Goal: Transaction & Acquisition: Purchase product/service

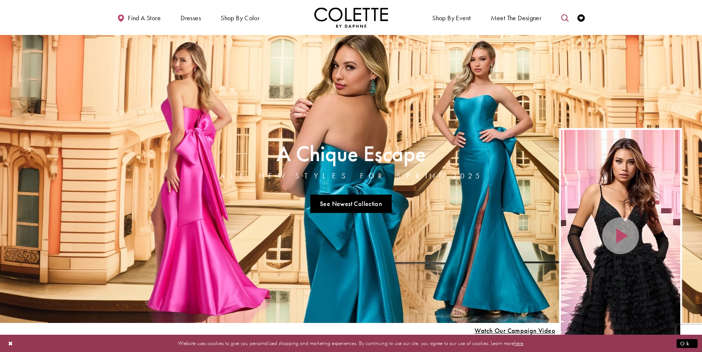
drag, startPoint x: 562, startPoint y: 18, endPoint x: 557, endPoint y: 21, distance: 6.0
click at [562, 18] on icon "Toggle search" at bounding box center [564, 17] width 7 height 7
click at [531, 14] on input "Search" at bounding box center [527, 18] width 89 height 11
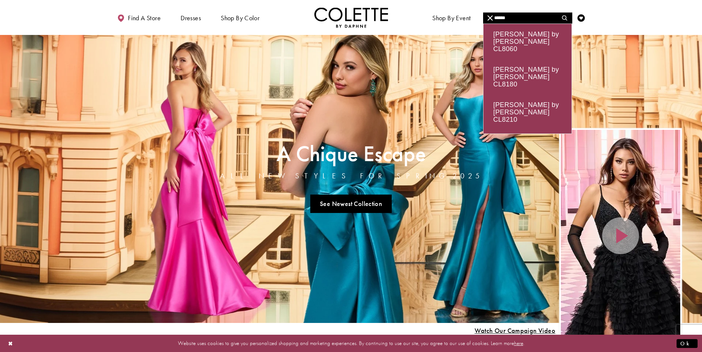
type input "******"
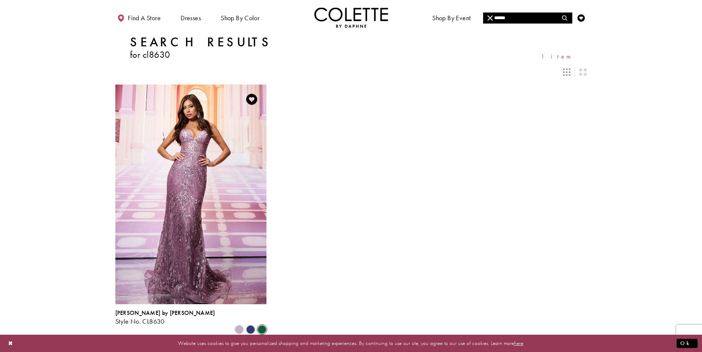
click at [261, 326] on span "Product List" at bounding box center [261, 330] width 9 height 9
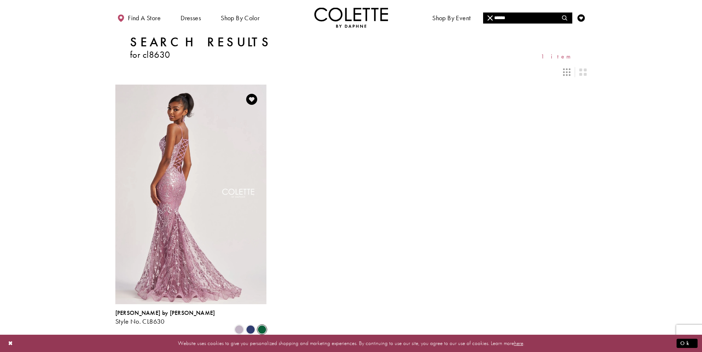
click at [223, 213] on img "Visit Colette by Daphne Style No. CL8630 Page" at bounding box center [190, 195] width 151 height 220
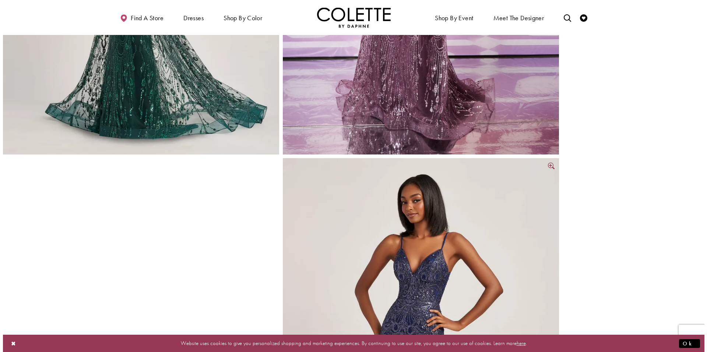
scroll to position [74, 0]
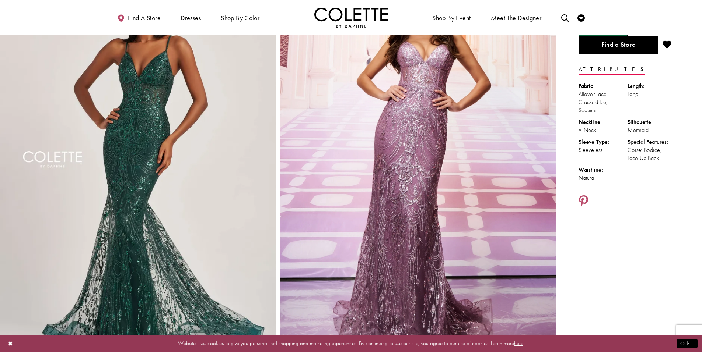
click at [186, 155] on img "Full size Style CL8630 Colette by Daphne #0 Hunter Green frontface vertical pic…" at bounding box center [138, 168] width 276 height 414
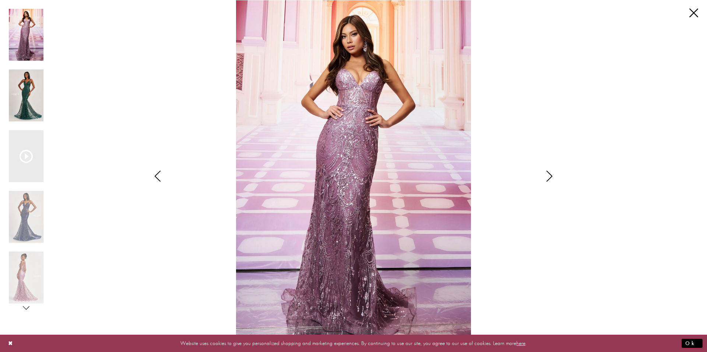
click at [25, 86] on img "Scroll List" at bounding box center [26, 96] width 35 height 52
click at [23, 92] on img "Scroll List" at bounding box center [26, 96] width 35 height 52
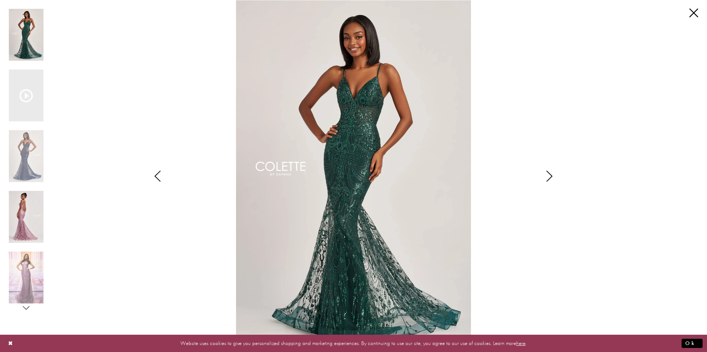
click at [21, 211] on img "Scroll List" at bounding box center [26, 217] width 35 height 52
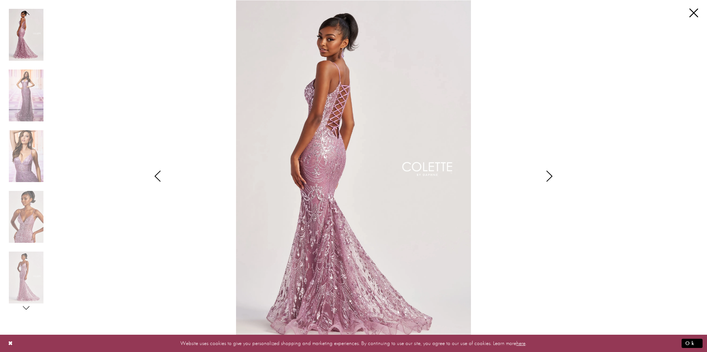
click at [23, 308] on icon "Style CL8630 Colette by Daphne Views dialog" at bounding box center [26, 308] width 7 height 7
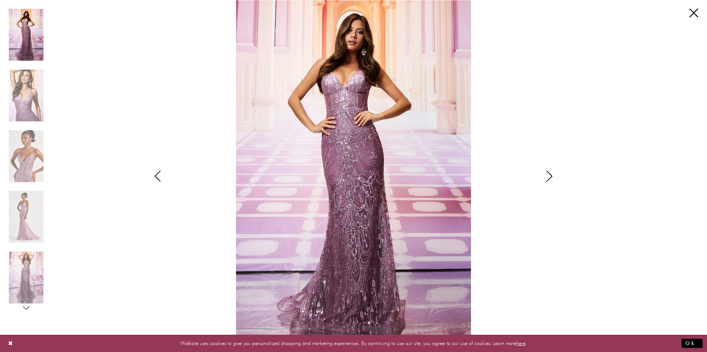
click at [25, 310] on icon "Style CL8630 Colette by Daphne Views dialog" at bounding box center [26, 308] width 7 height 7
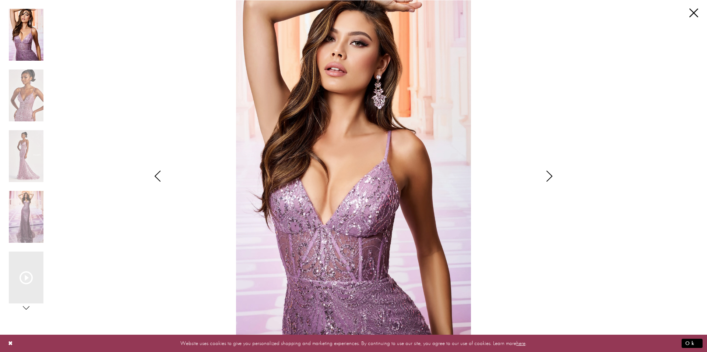
click at [25, 310] on icon "Style CL8630 Colette by Daphne Views dialog" at bounding box center [26, 308] width 7 height 7
click at [28, 46] on img "Scroll List" at bounding box center [26, 35] width 35 height 52
click at [27, 15] on icon "Style CL8630 Colette by Daphne Views dialog" at bounding box center [26, 13] width 7 height 7
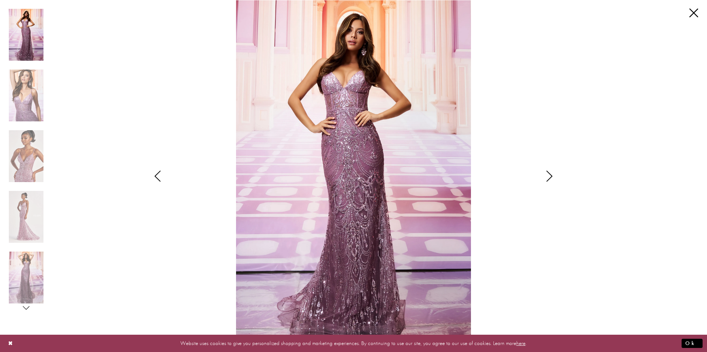
click at [27, 15] on icon "Style CL8630 Colette by Daphne Views dialog" at bounding box center [26, 13] width 7 height 7
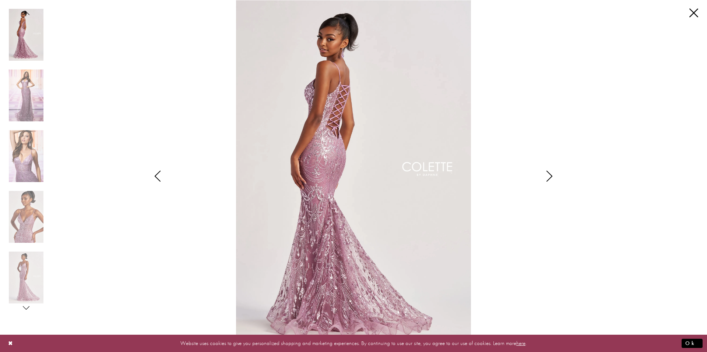
click at [26, 12] on icon "Style CL8630 Colette by Daphne Views dialog" at bounding box center [26, 13] width 7 height 7
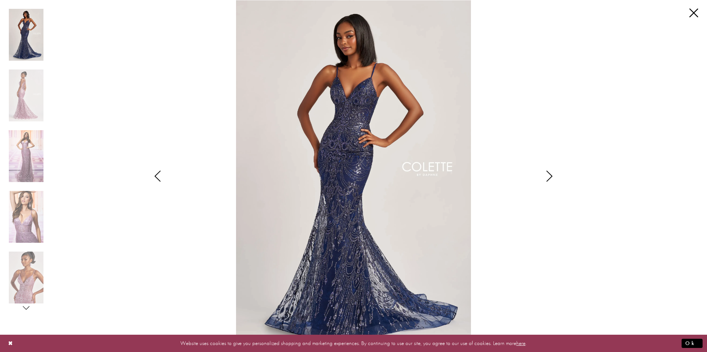
click at [24, 10] on div "Style CL8630 Colette by Daphne Views dialog" at bounding box center [26, 13] width 35 height 9
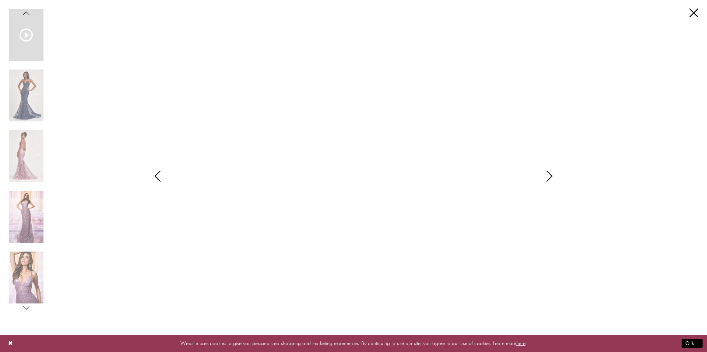
click at [27, 13] on icon "Style CL8630 Colette by Daphne Views dialog" at bounding box center [26, 13] width 7 height 7
